Goal: Information Seeking & Learning: Learn about a topic

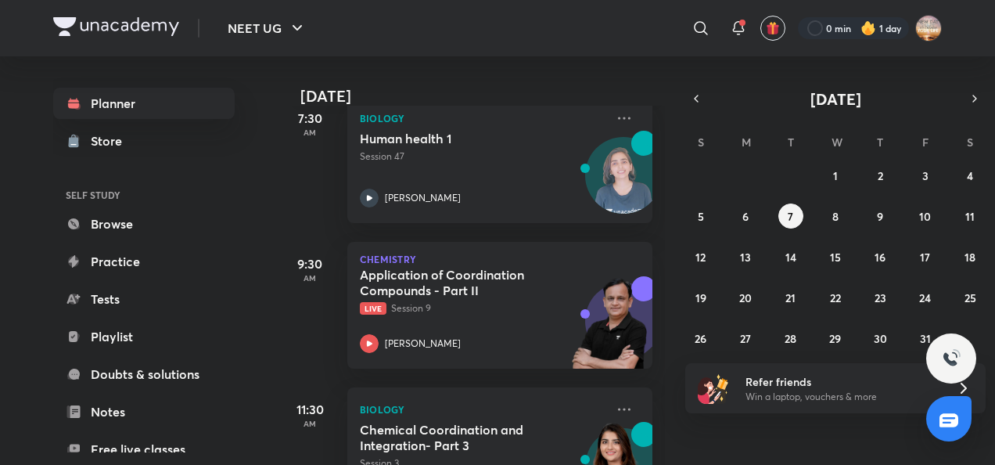
scroll to position [269, 0]
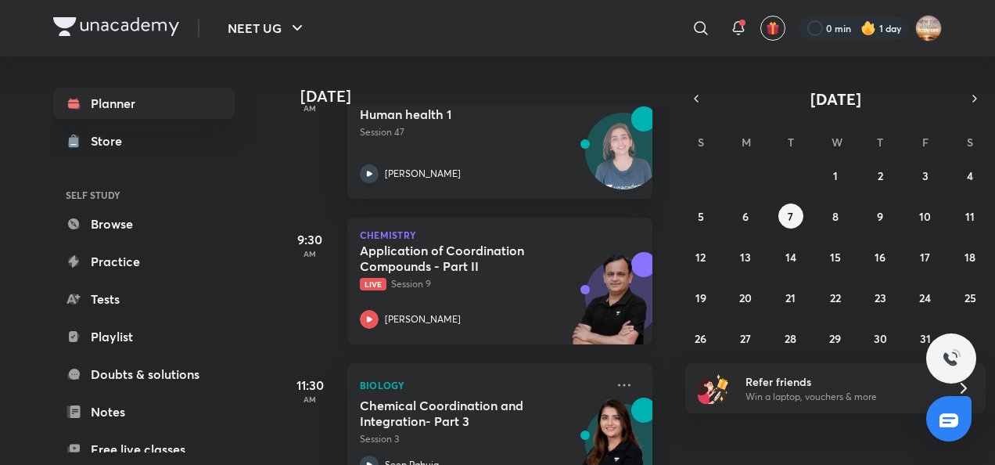
click at [368, 319] on icon at bounding box center [369, 318] width 5 height 5
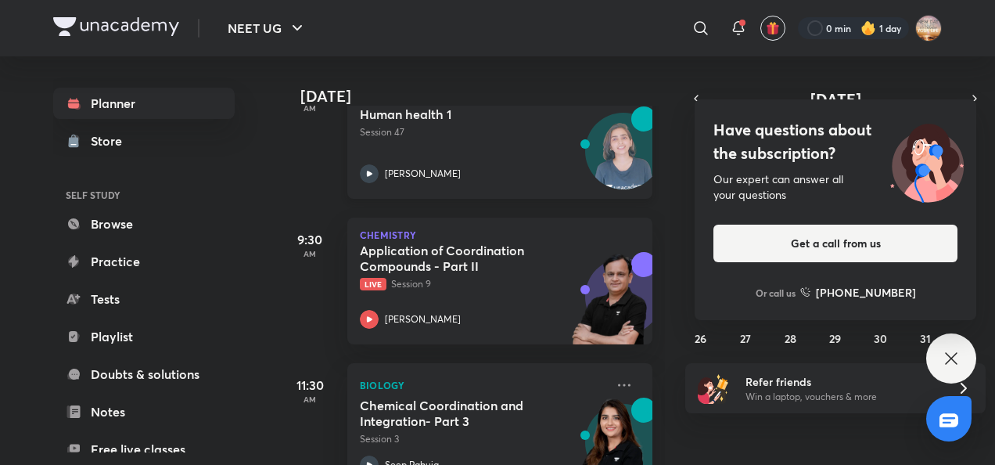
scroll to position [171, 0]
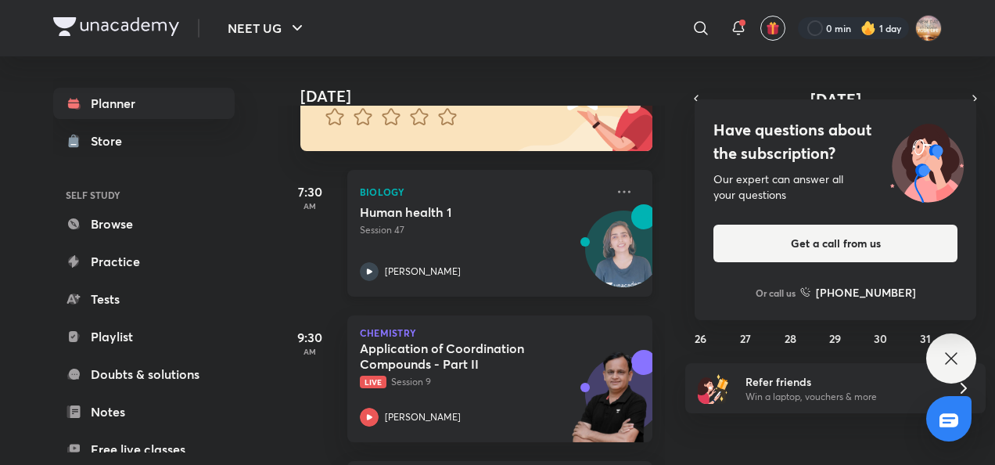
click at [372, 271] on icon at bounding box center [369, 270] width 5 height 5
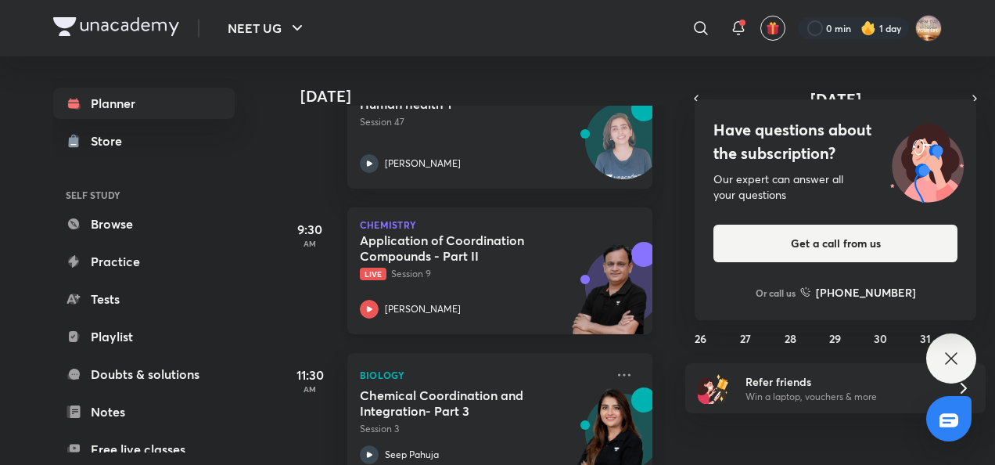
scroll to position [286, 0]
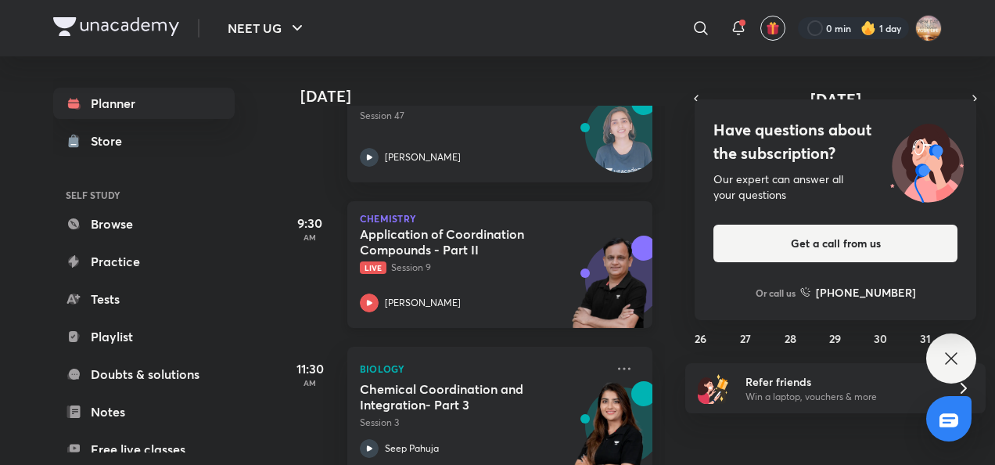
click at [366, 309] on icon at bounding box center [369, 302] width 19 height 19
click at [367, 305] on icon at bounding box center [369, 302] width 5 height 5
click at [373, 305] on icon at bounding box center [369, 302] width 19 height 19
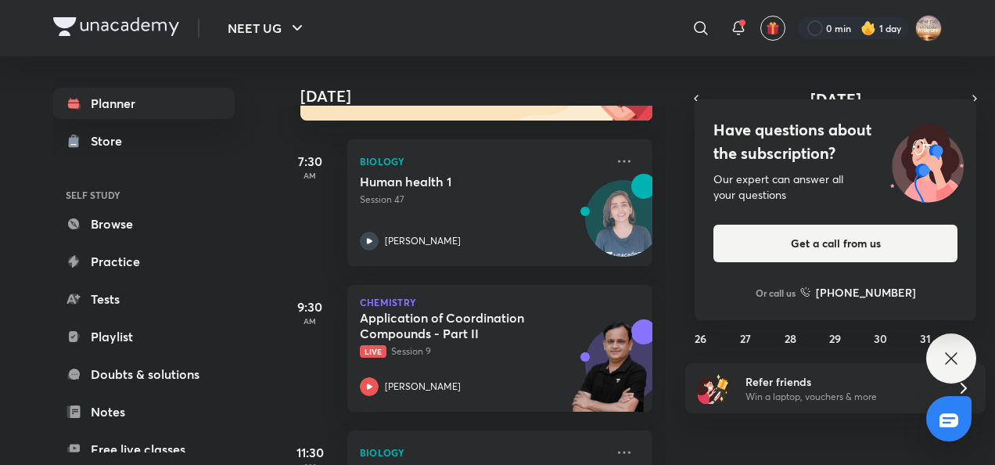
scroll to position [203, 0]
click at [374, 242] on icon at bounding box center [369, 240] width 19 height 19
click at [955, 361] on icon at bounding box center [951, 358] width 19 height 19
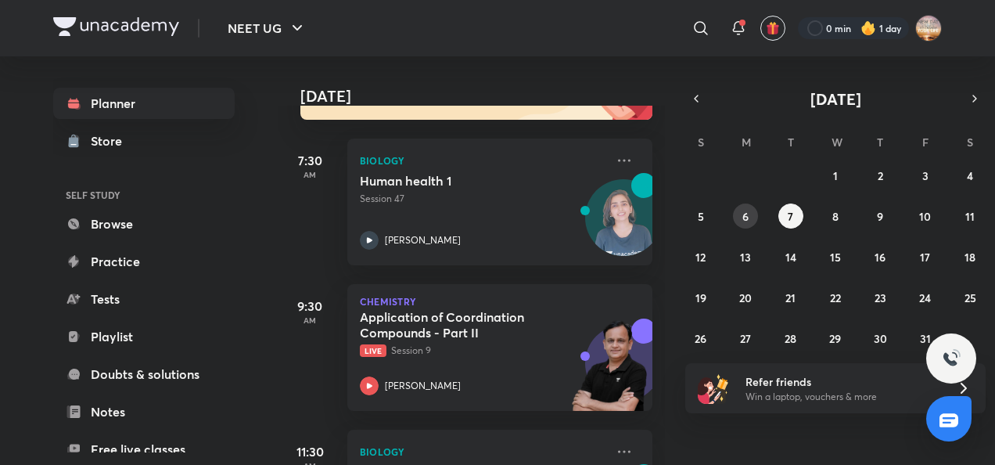
click at [754, 218] on button "6" at bounding box center [745, 215] width 25 height 25
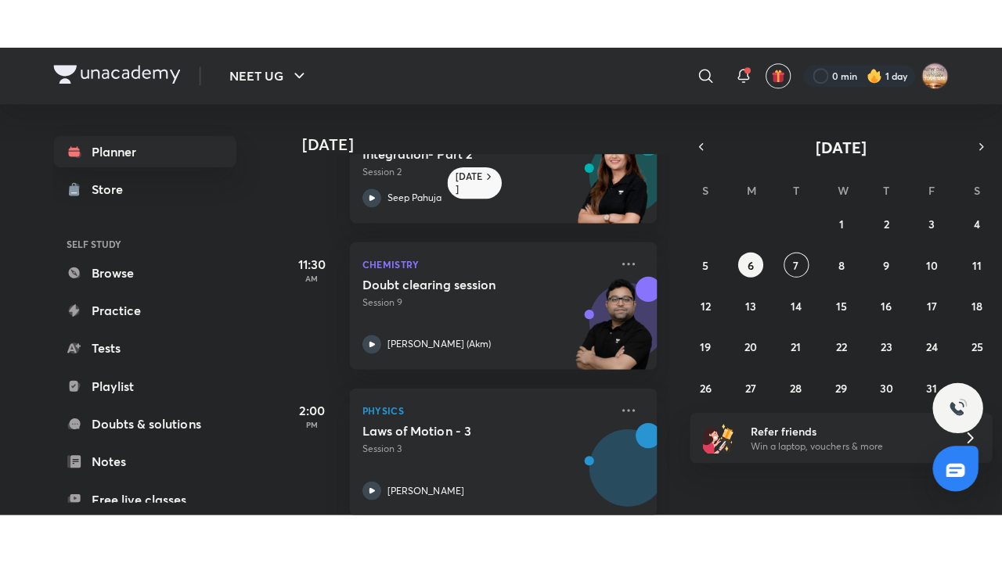
scroll to position [248, 0]
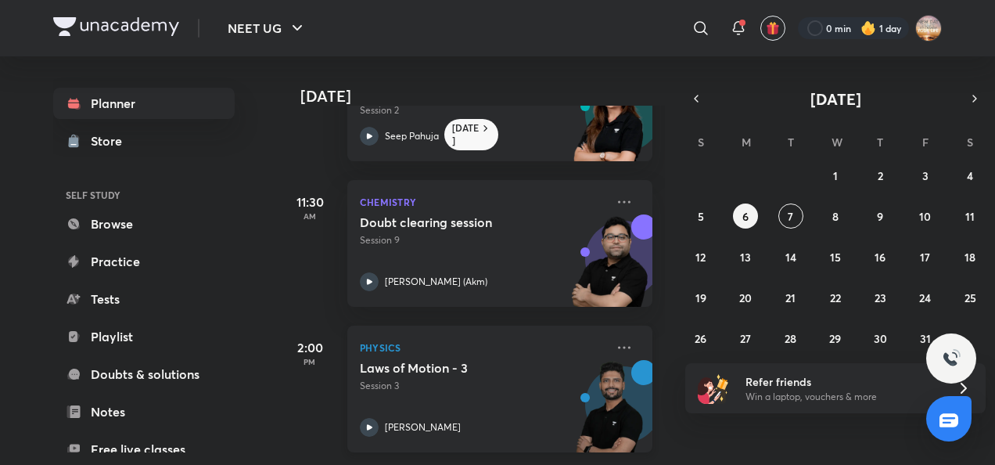
click at [371, 424] on icon at bounding box center [369, 426] width 5 height 5
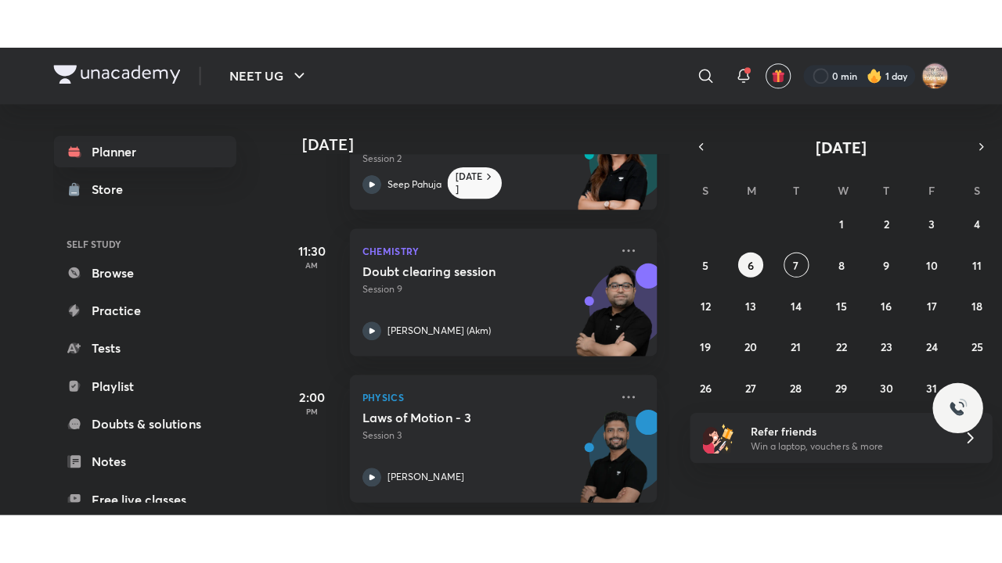
scroll to position [149, 0]
